Goal: Task Accomplishment & Management: Use online tool/utility

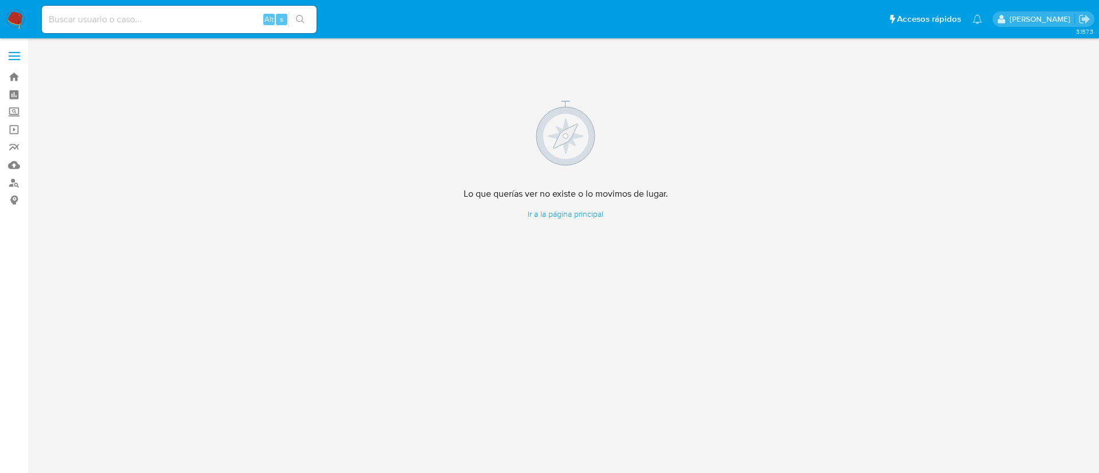
click at [12, 14] on img at bounding box center [15, 19] width 19 height 19
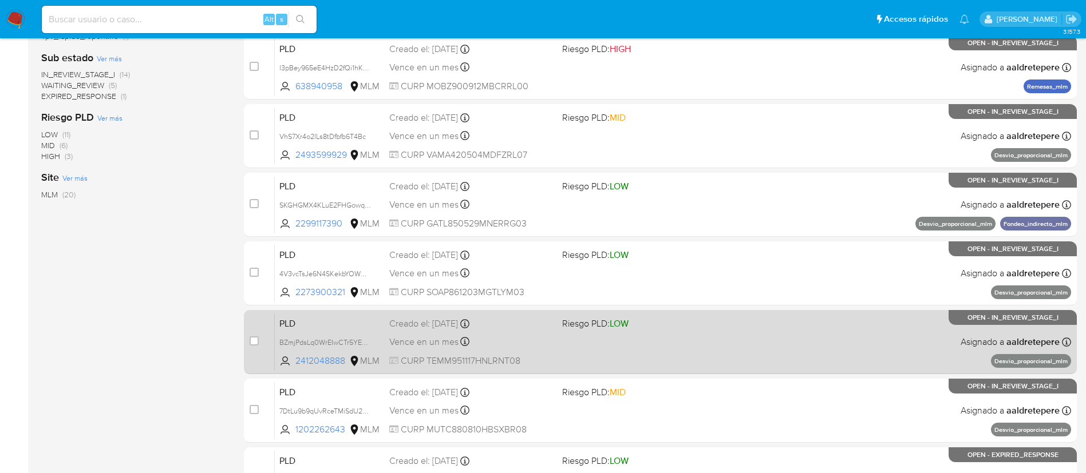
scroll to position [430, 0]
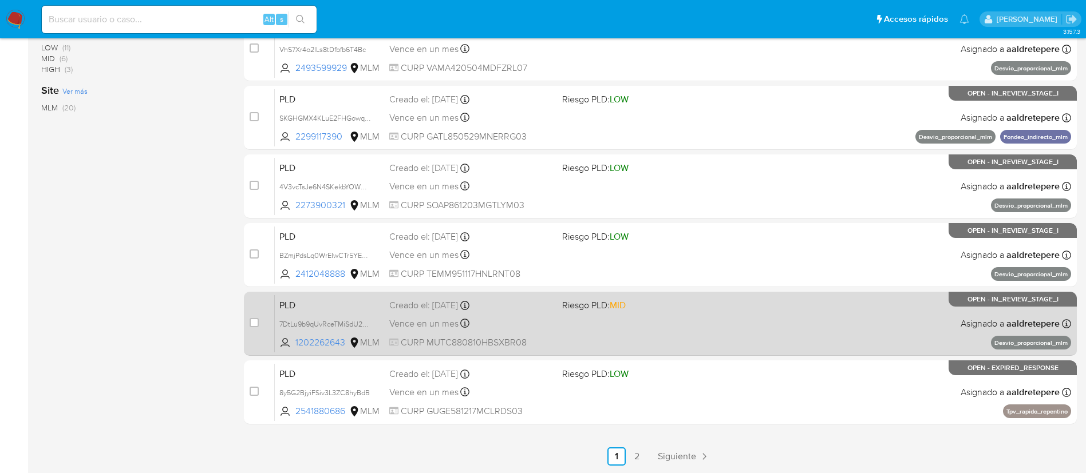
click at [603, 301] on span "Riesgo PLD: MID" at bounding box center [594, 305] width 64 height 13
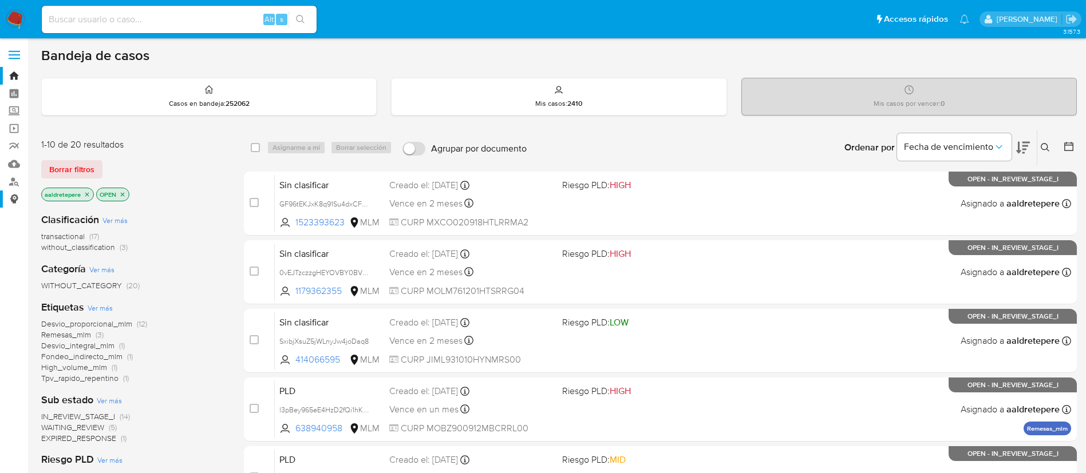
scroll to position [0, 0]
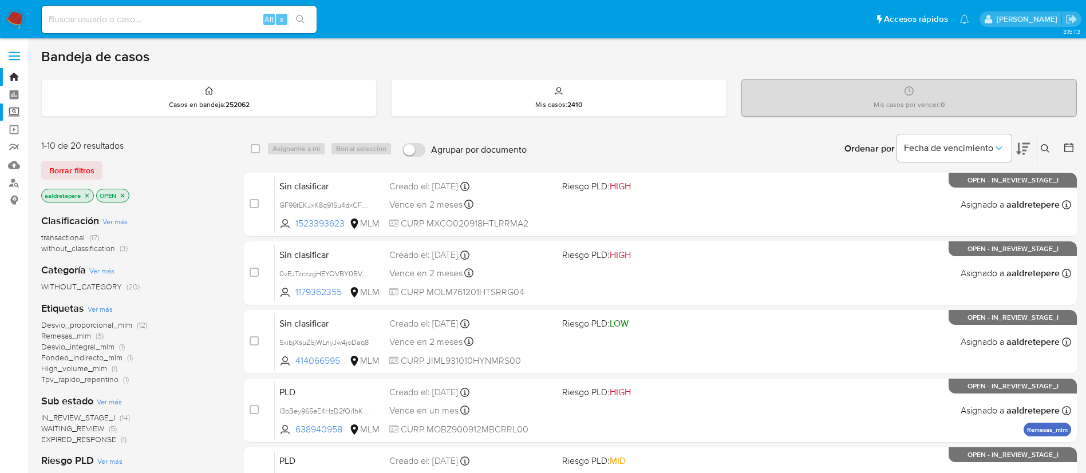
click at [13, 111] on label "Screening" at bounding box center [68, 113] width 136 height 18
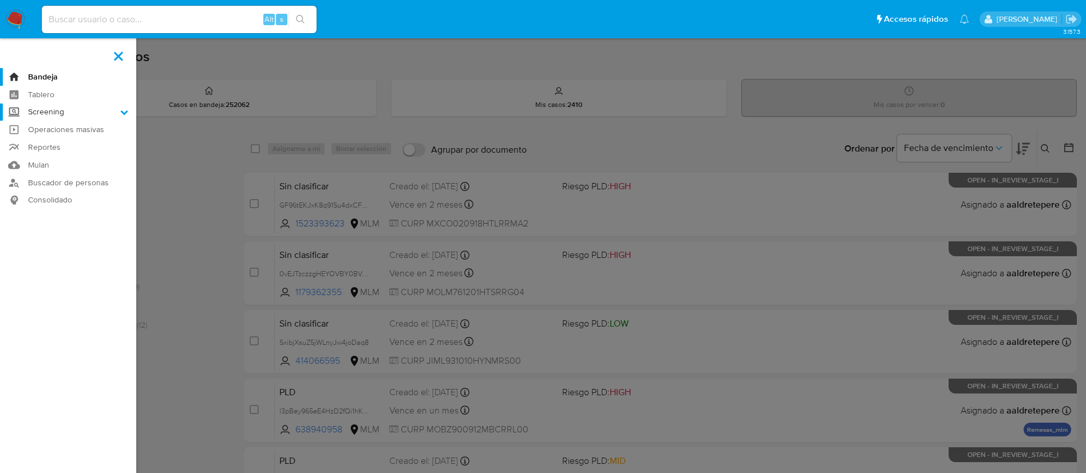
click at [0, 0] on input "Screening" at bounding box center [0, 0] width 0 height 0
click at [69, 157] on link "Herramientas" at bounding box center [68, 157] width 136 height 14
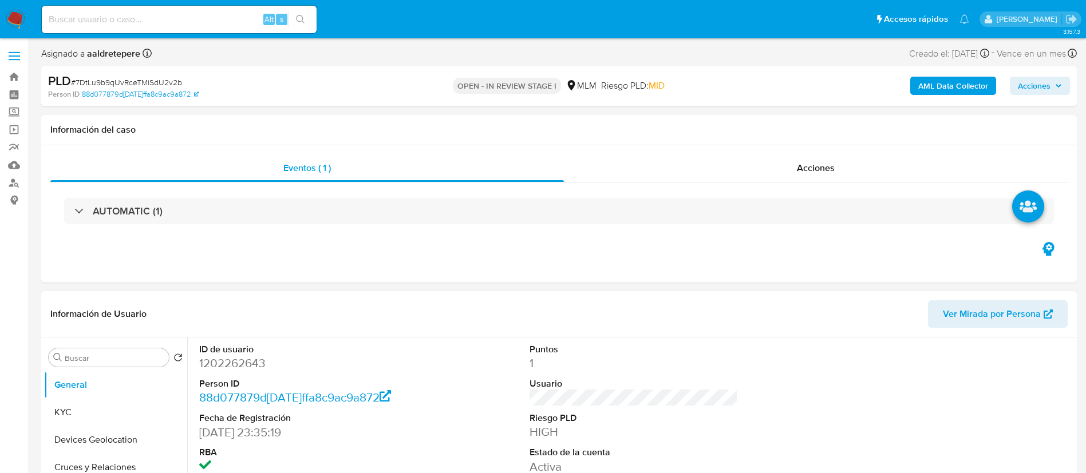
select select "10"
click at [120, 413] on button "KYC" at bounding box center [111, 412] width 134 height 27
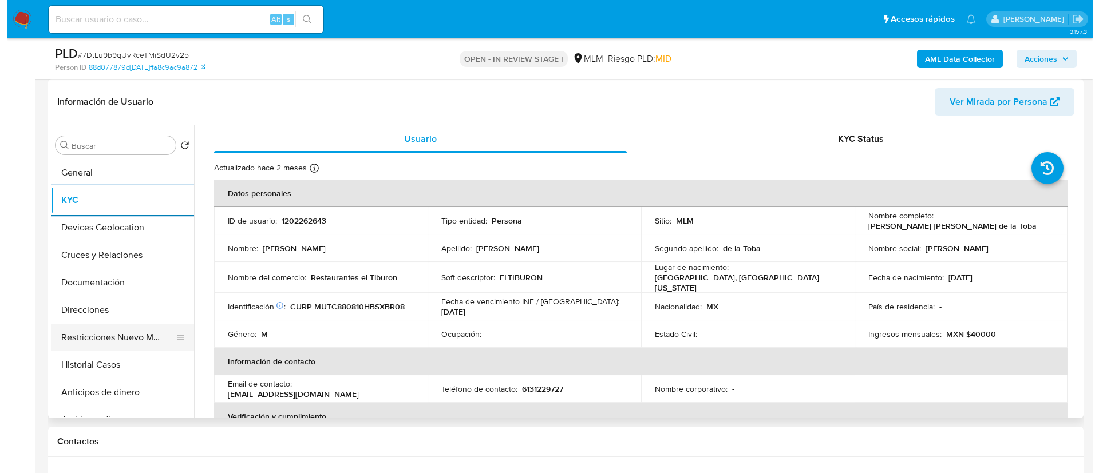
scroll to position [86, 0]
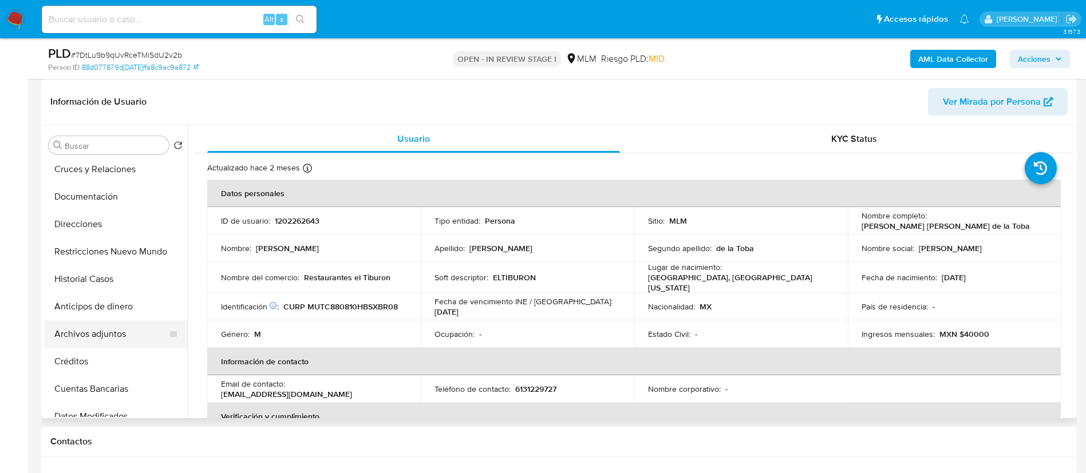
click at [80, 335] on button "Archivos adjuntos" at bounding box center [111, 334] width 134 height 27
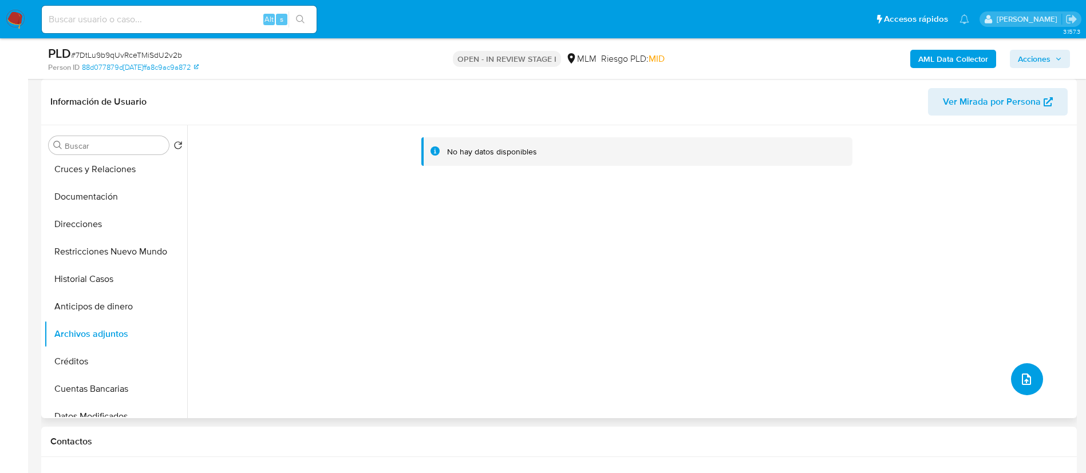
click at [1030, 373] on button "upload-file" at bounding box center [1027, 379] width 32 height 32
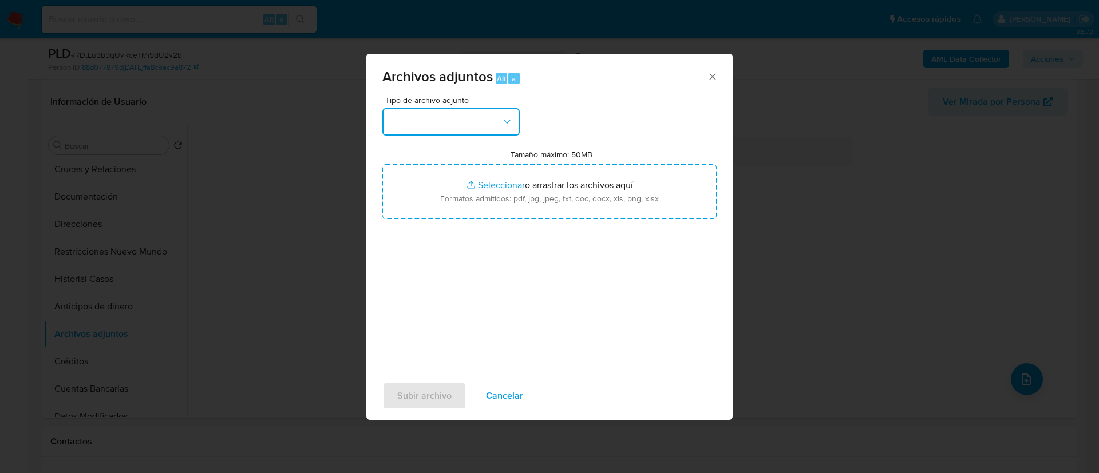
click at [413, 116] on button "button" at bounding box center [450, 121] width 137 height 27
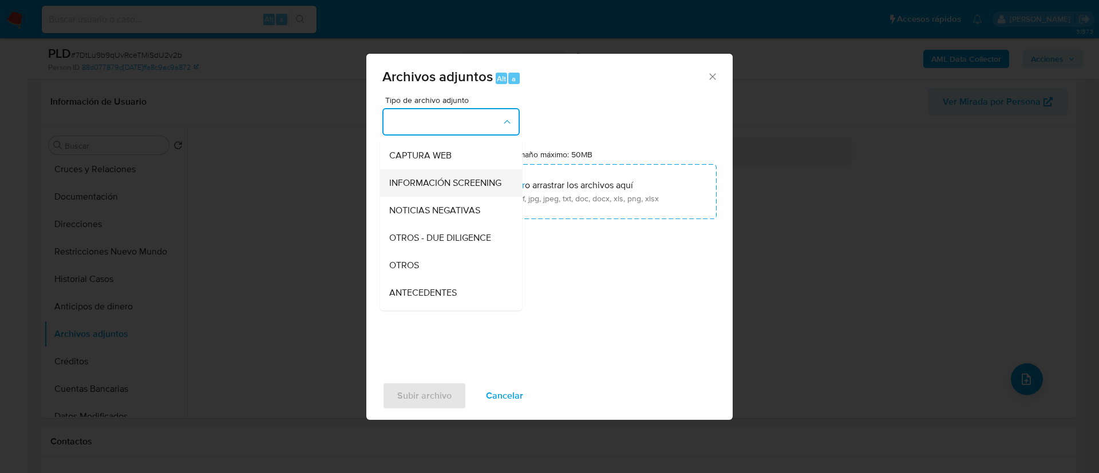
scroll to position [118, 0]
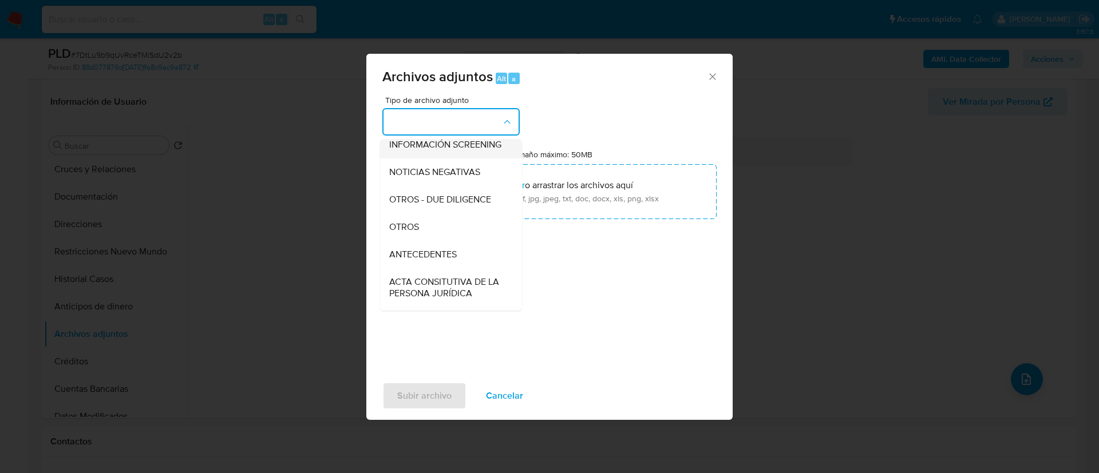
click at [428, 235] on div "OTROS" at bounding box center [447, 227] width 117 height 27
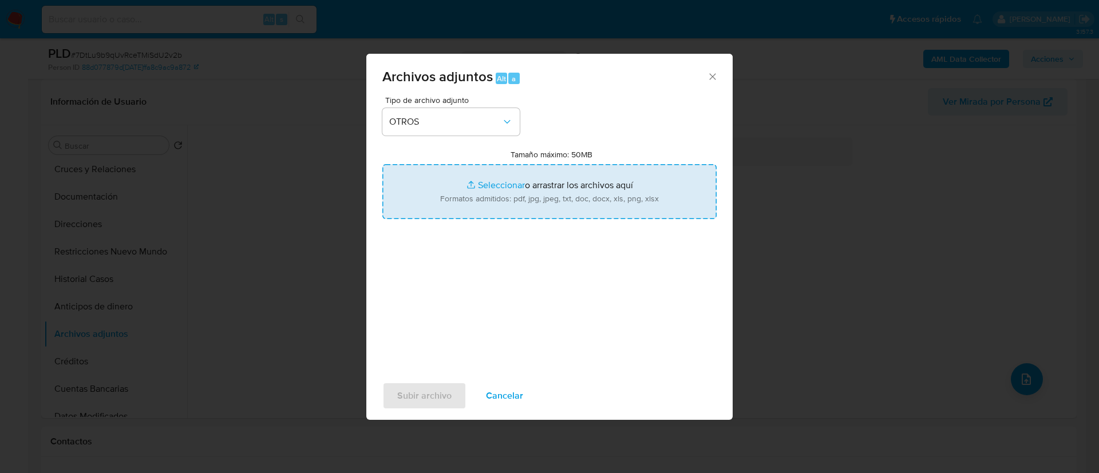
click at [472, 216] on input "Tamaño máximo: 50MB Seleccionar archivos" at bounding box center [549, 191] width 334 height 55
type input "C:\fakepath\1202262643_Carlos Alberto Muñoz de la Toba_AGOSTO 2025.pdf"
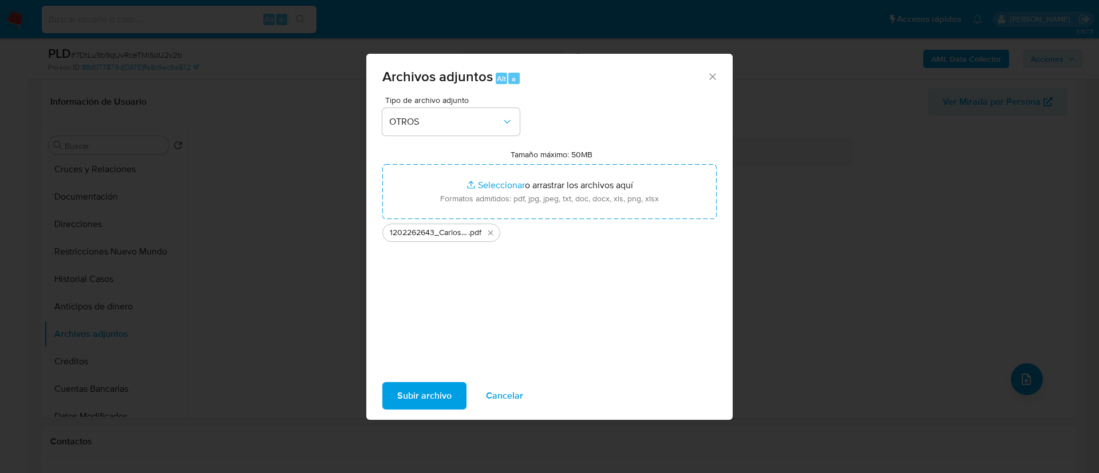
drag, startPoint x: 472, startPoint y: 216, endPoint x: 433, endPoint y: 398, distance: 185.6
click at [433, 398] on span "Subir archivo" at bounding box center [424, 396] width 54 height 25
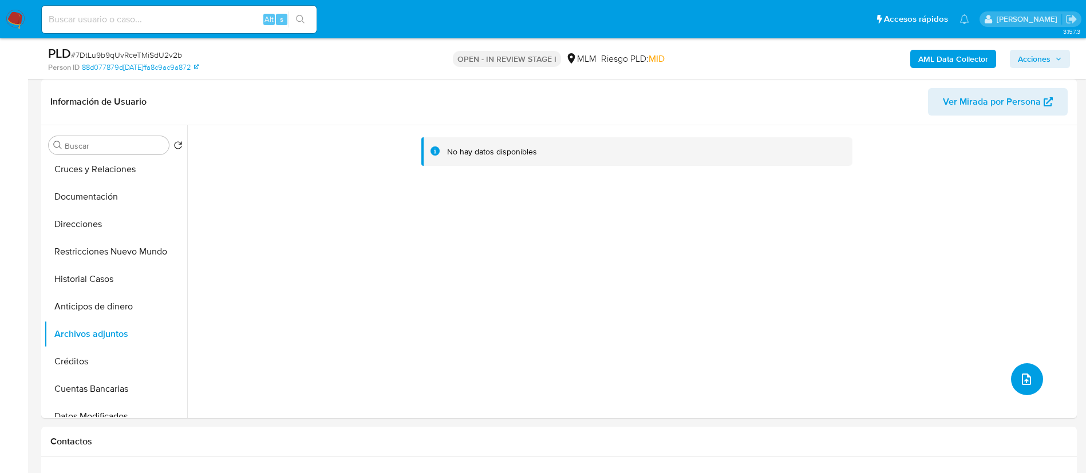
click at [1011, 379] on button "upload-file" at bounding box center [1027, 379] width 32 height 32
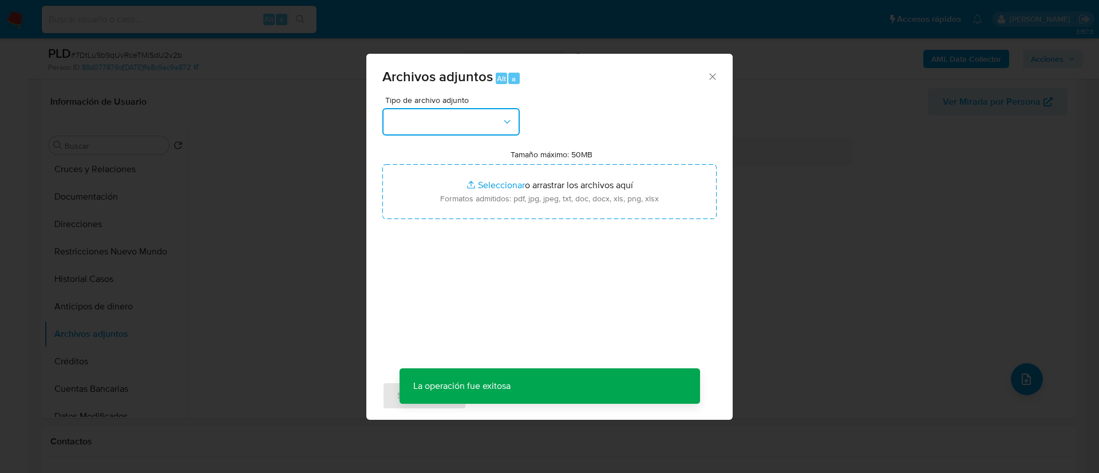
click at [476, 111] on button "button" at bounding box center [450, 121] width 137 height 27
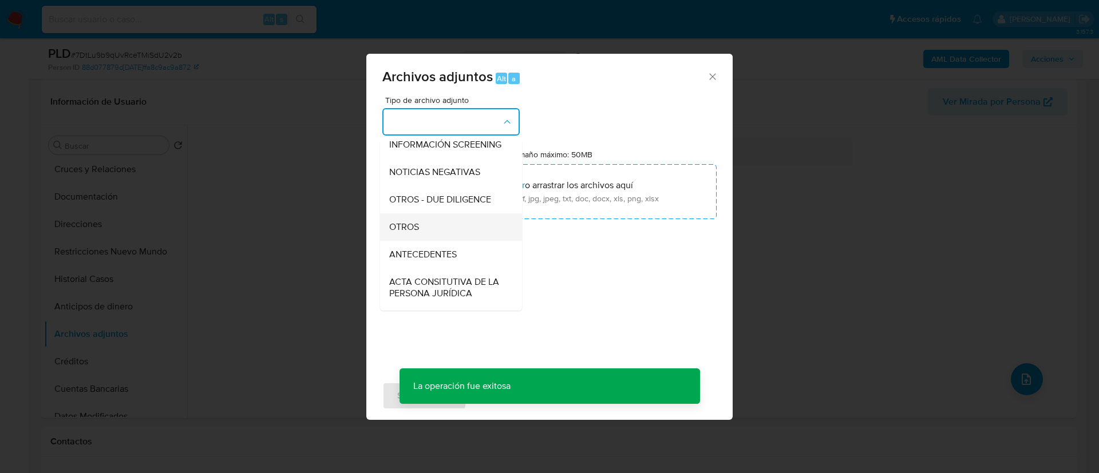
click at [428, 241] on div "OTROS" at bounding box center [447, 227] width 117 height 27
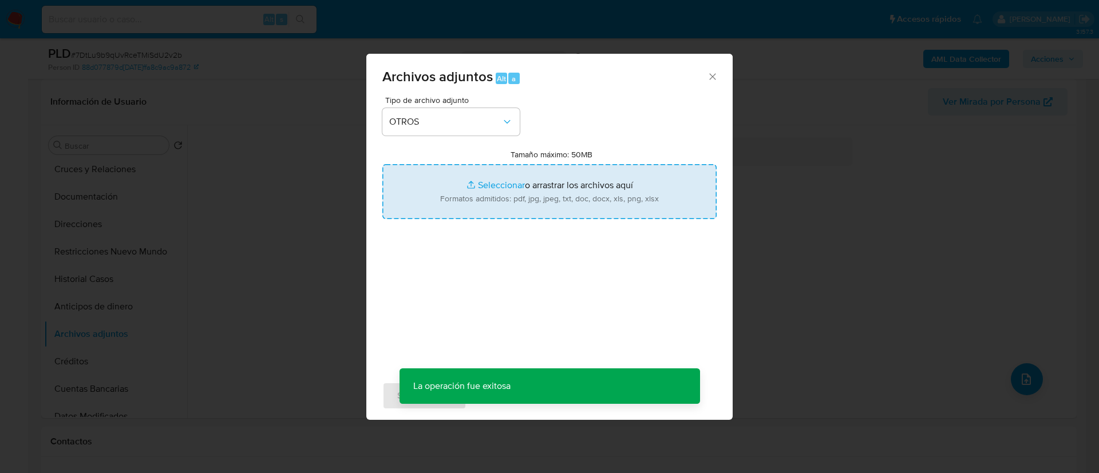
click at [552, 218] on input "Tamaño máximo: 50MB Seleccionar archivos" at bounding box center [549, 191] width 334 height 55
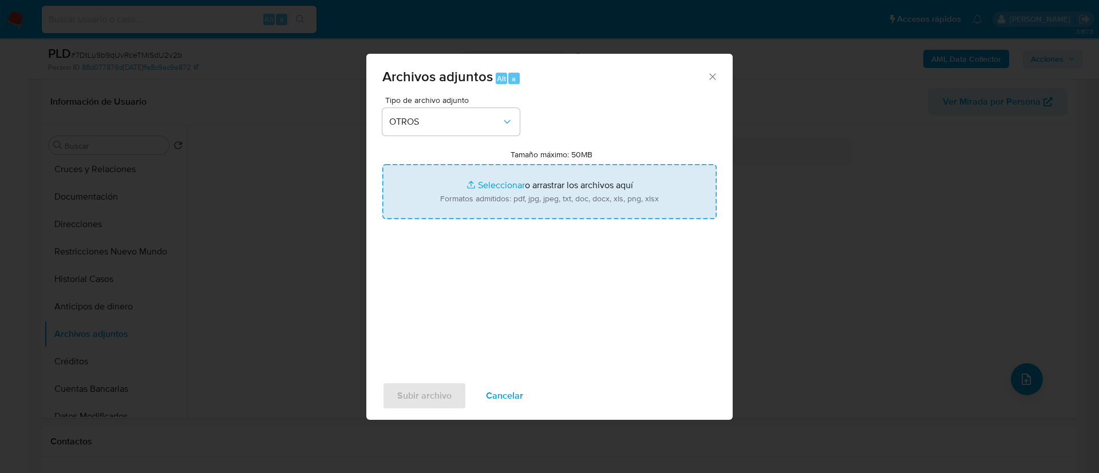
type input "C:\fakepath\1202262643_CARLOS ALBERTO MUÑOZ DE LA TOBA_AGOSTO 2025.xlsx"
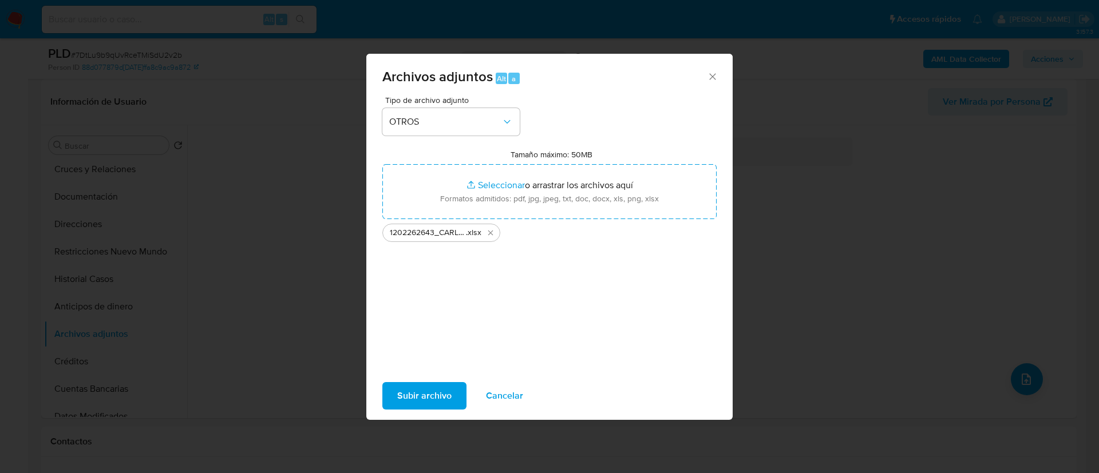
drag, startPoint x: 552, startPoint y: 218, endPoint x: 407, endPoint y: 386, distance: 222.5
click at [407, 386] on span "Subir archivo" at bounding box center [424, 396] width 54 height 25
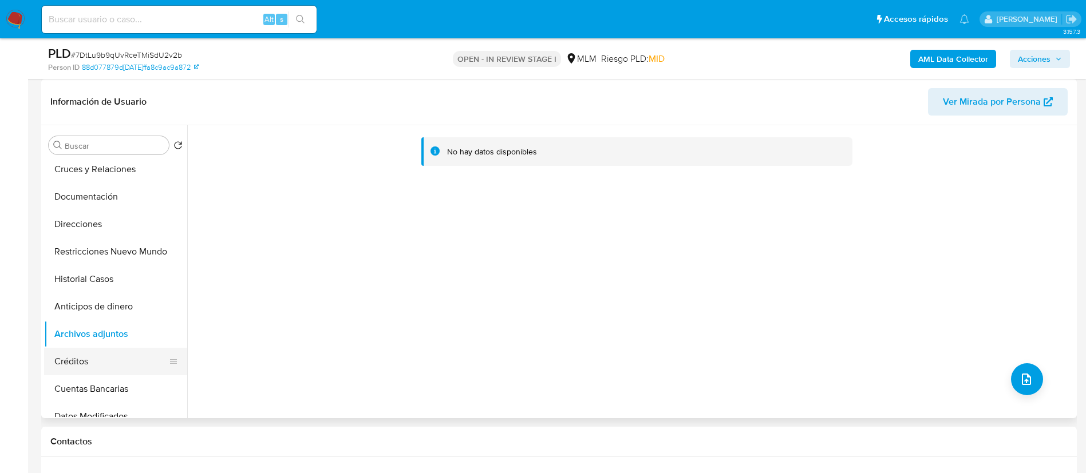
click at [61, 362] on button "Créditos" at bounding box center [111, 361] width 134 height 27
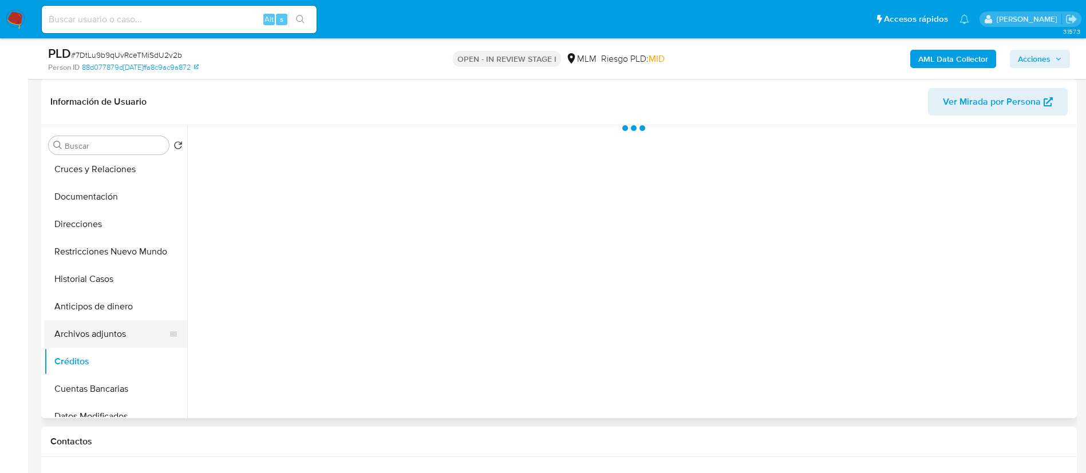
click at [69, 339] on button "Archivos adjuntos" at bounding box center [111, 334] width 134 height 27
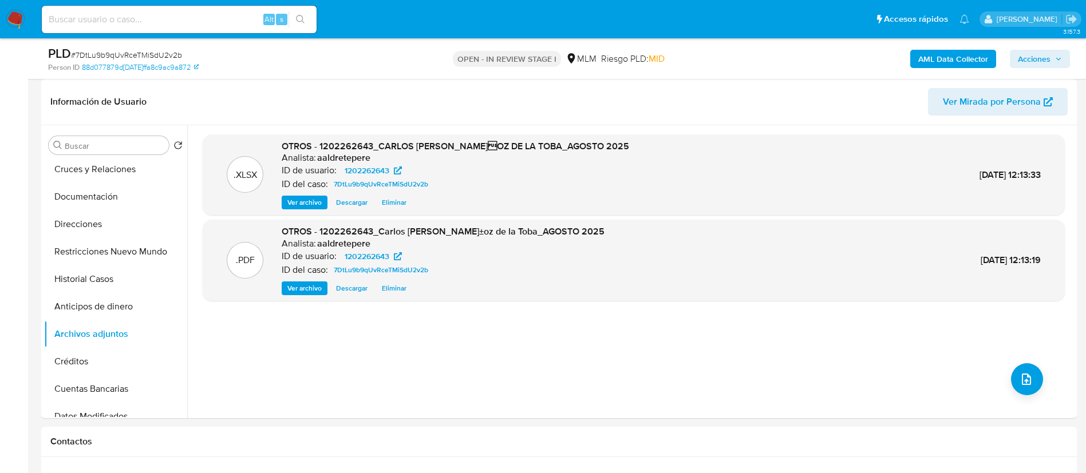
click at [1037, 60] on span "Acciones" at bounding box center [1034, 59] width 33 height 18
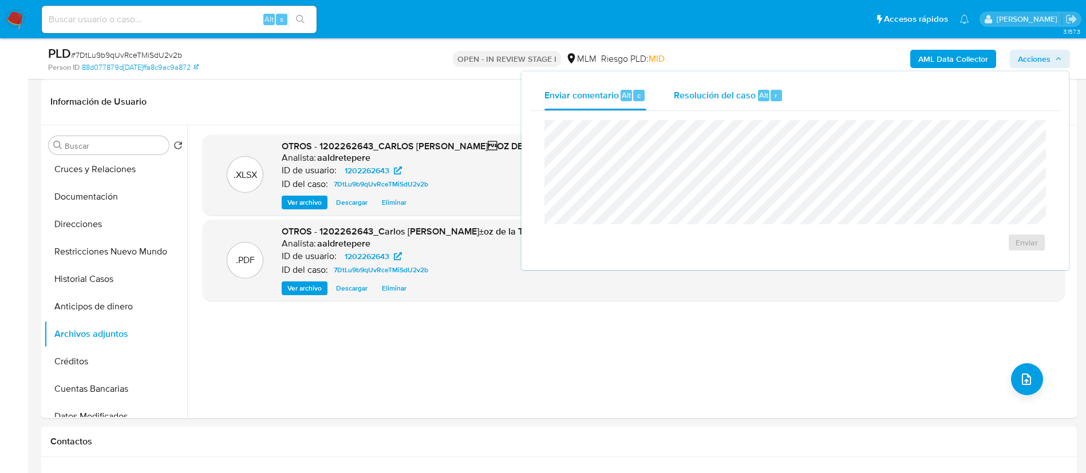
click at [741, 100] on span "Resolución del caso" at bounding box center [715, 94] width 82 height 13
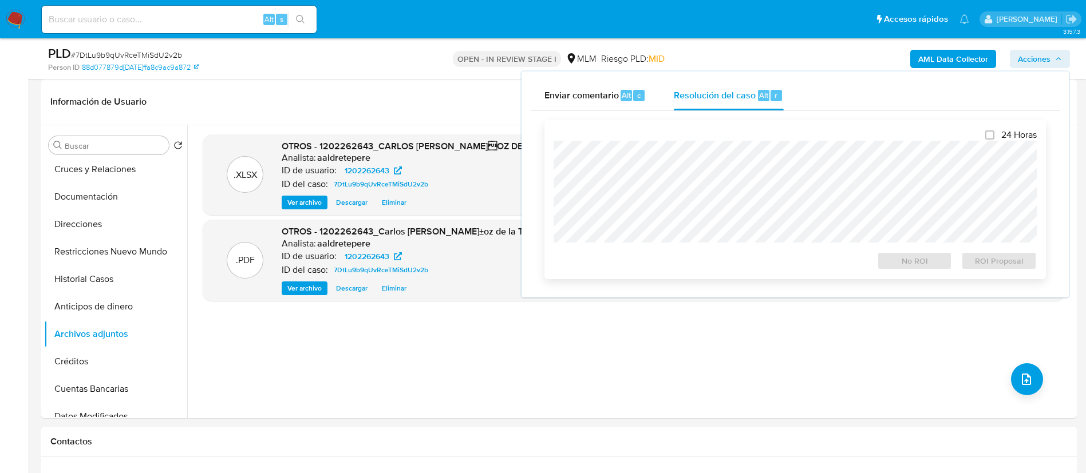
click at [733, 142] on div at bounding box center [795, 192] width 483 height 102
click at [890, 266] on span "No ROI" at bounding box center [915, 261] width 60 height 16
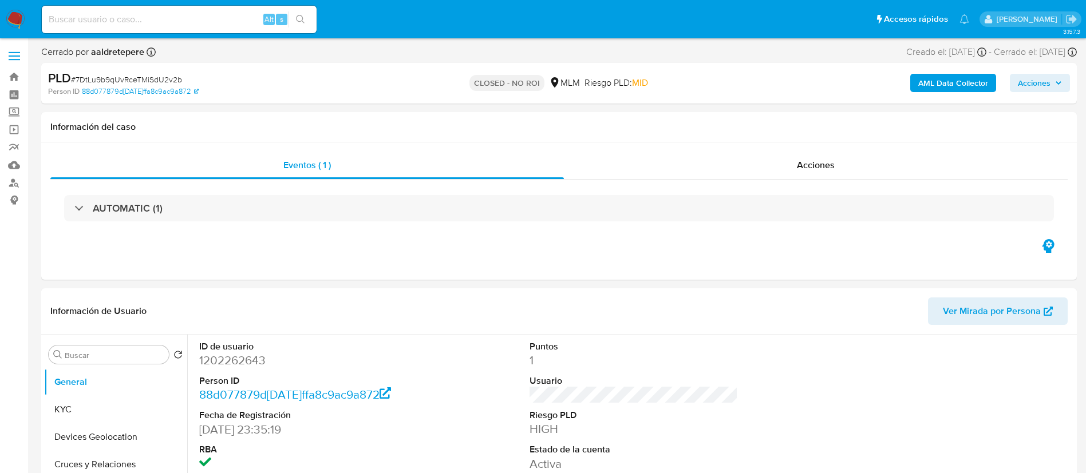
select select "10"
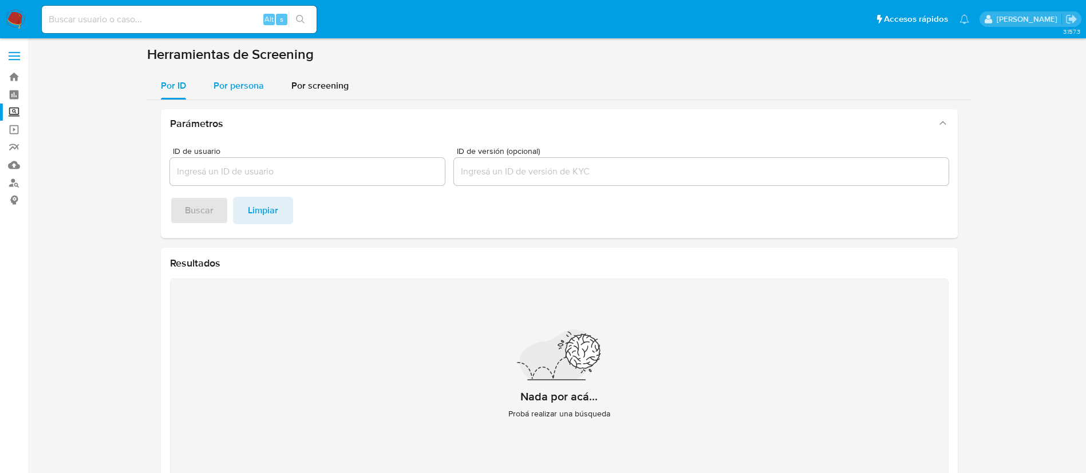
click at [238, 86] on span "Por persona" at bounding box center [239, 85] width 50 height 13
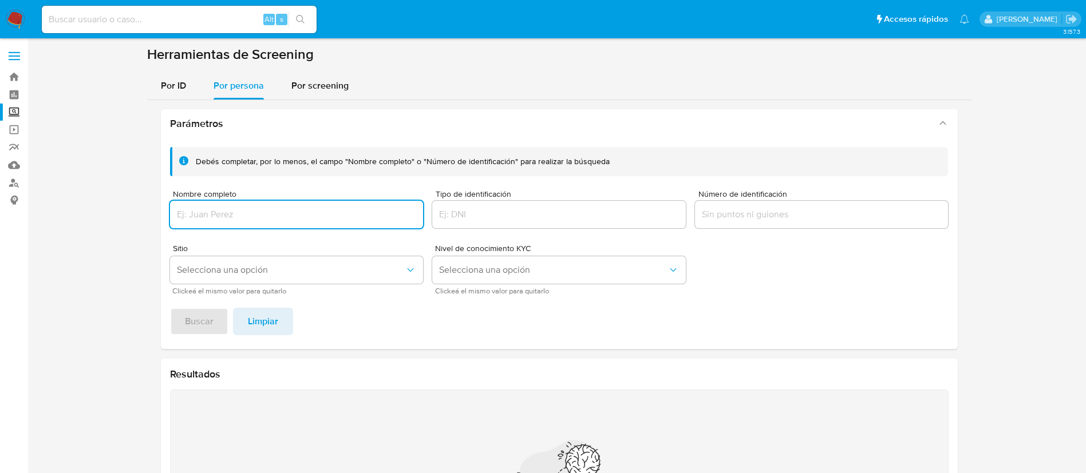
click at [300, 204] on div at bounding box center [297, 214] width 254 height 27
click at [215, 207] on input "Nombre completo" at bounding box center [297, 214] width 254 height 15
type input "[PERSON_NAME] [PERSON_NAME]"
click at [200, 317] on span "Buscar" at bounding box center [199, 321] width 29 height 25
